Goal: Find specific page/section: Find specific page/section

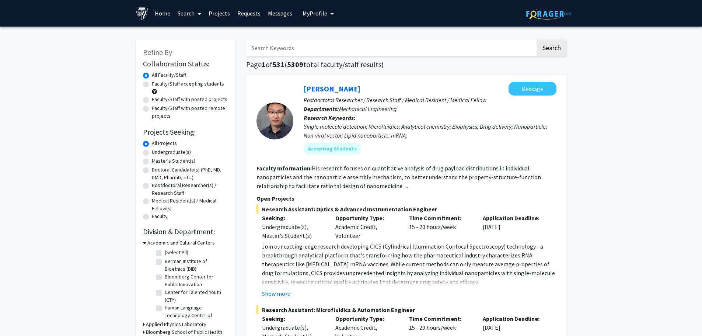
click at [308, 10] on span "My Profile" at bounding box center [315, 13] width 25 height 7
click at [334, 38] on span "[PERSON_NAME]" at bounding box center [348, 34] width 45 height 8
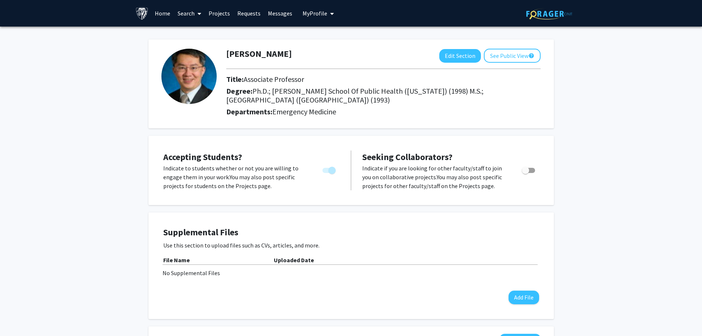
click at [222, 176] on p "Indicate to students whether or not you are willing to engage them in your work…" at bounding box center [235, 177] width 145 height 27
click at [223, 14] on link "Projects" at bounding box center [219, 13] width 29 height 26
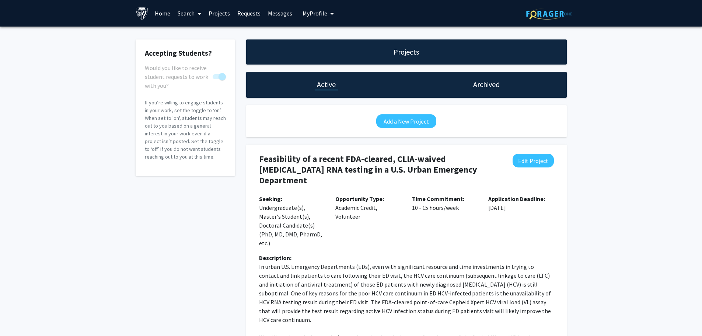
click at [449, 253] on div "Description:" at bounding box center [406, 257] width 295 height 9
